Goal: Information Seeking & Learning: Learn about a topic

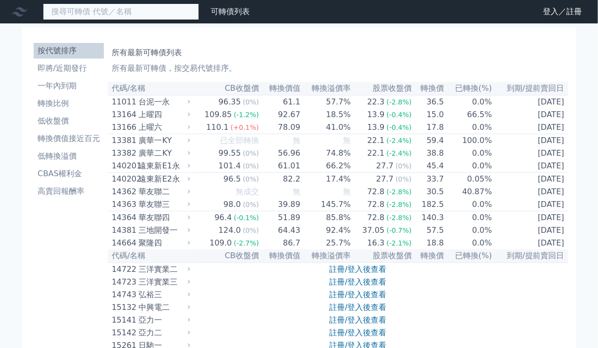
click at [132, 13] on input at bounding box center [121, 11] width 156 height 17
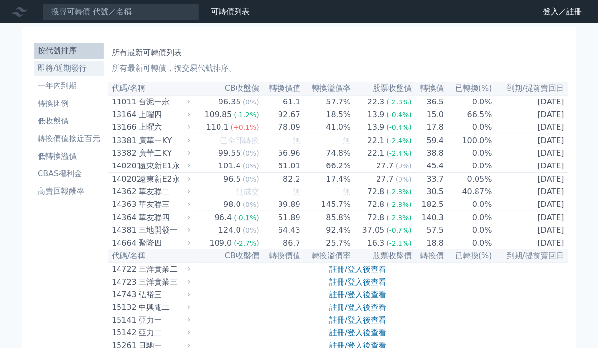
click at [73, 69] on li "即將/近期發行" at bounding box center [69, 68] width 70 height 12
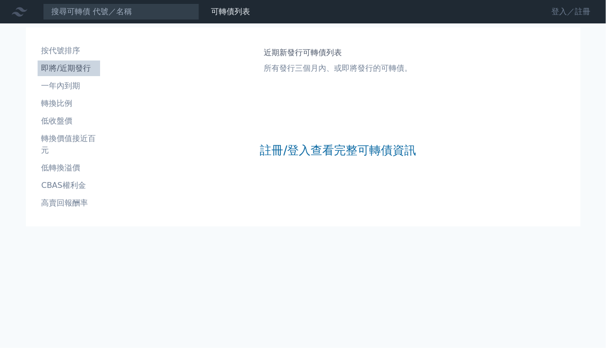
click at [568, 13] on link "登入／註冊" at bounding box center [570, 12] width 55 height 16
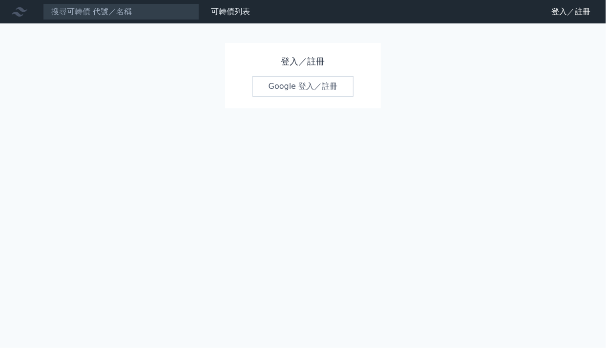
click at [306, 88] on link "Google 登入／註冊" at bounding box center [302, 86] width 101 height 20
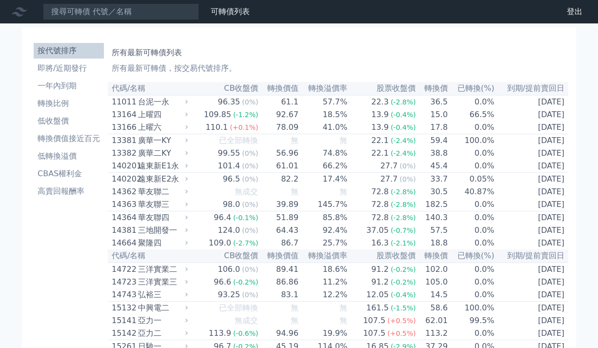
click at [73, 69] on li "即將/近期發行" at bounding box center [69, 68] width 70 height 12
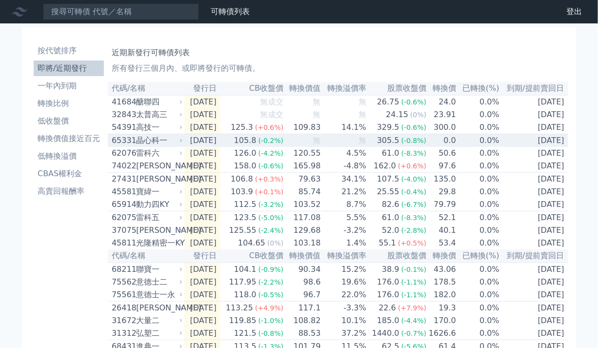
click at [157, 142] on div "晶心科一" at bounding box center [158, 141] width 44 height 12
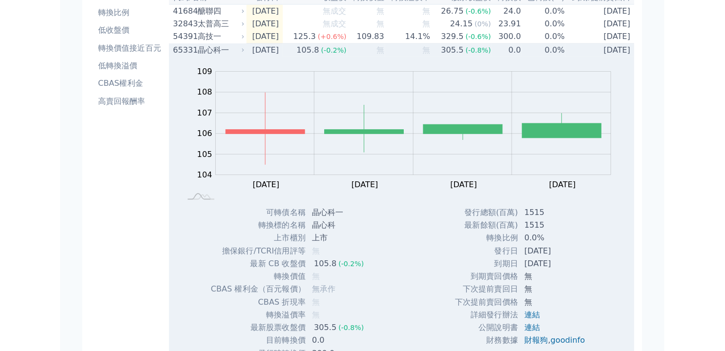
scroll to position [49, 0]
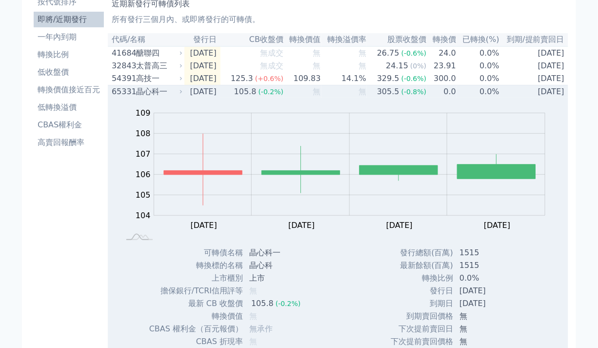
click at [134, 92] on div "65331 晶心科一" at bounding box center [145, 92] width 66 height 12
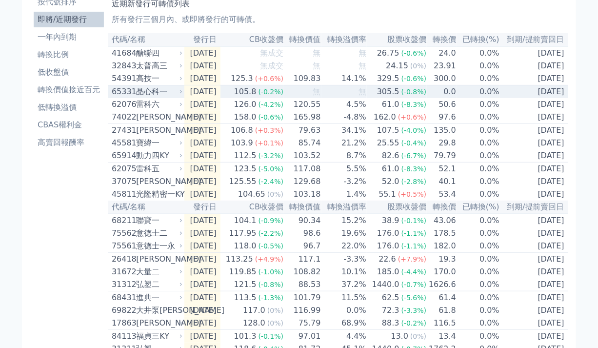
click at [181, 95] on icon at bounding box center [181, 92] width 6 height 6
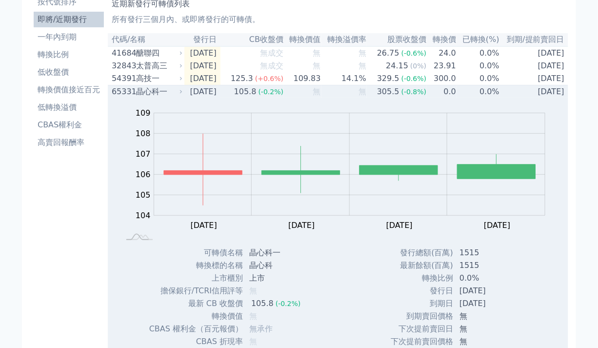
click at [181, 95] on icon at bounding box center [181, 92] width 6 height 6
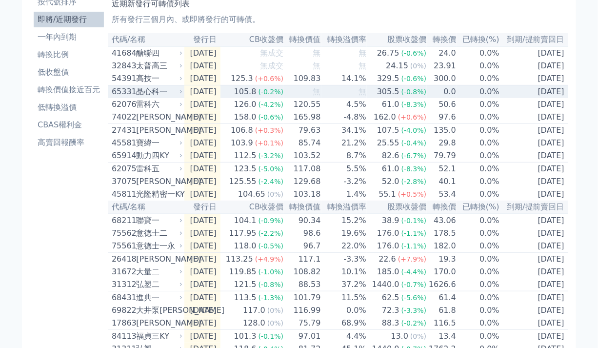
click at [549, 94] on td "[DATE]" at bounding box center [534, 91] width 68 height 13
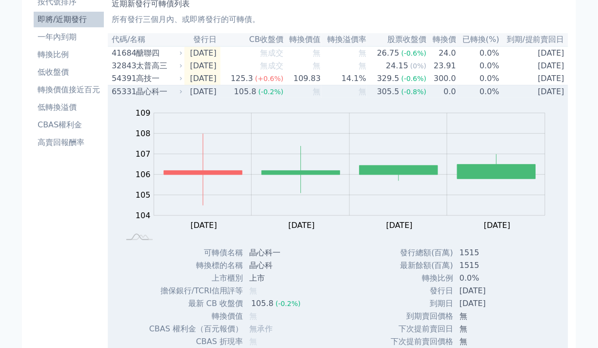
click at [549, 94] on td "[DATE]" at bounding box center [534, 91] width 68 height 13
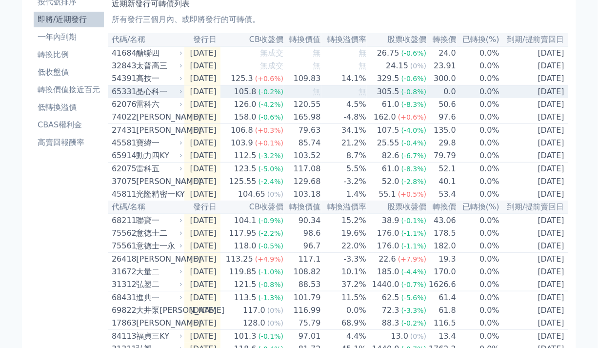
click at [549, 94] on td "[DATE]" at bounding box center [534, 91] width 68 height 13
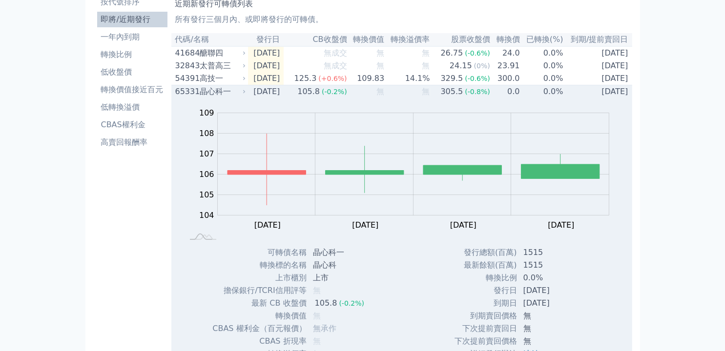
click at [245, 93] on icon at bounding box center [245, 91] width 2 height 3
